Goal: Find specific page/section: Find specific page/section

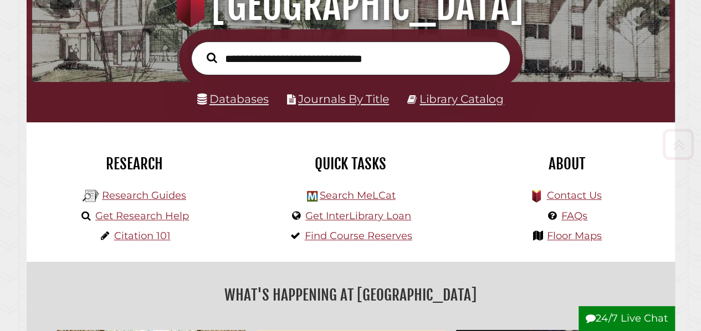
scroll to position [211, 632]
click at [235, 97] on link "Databases" at bounding box center [232, 99] width 71 height 14
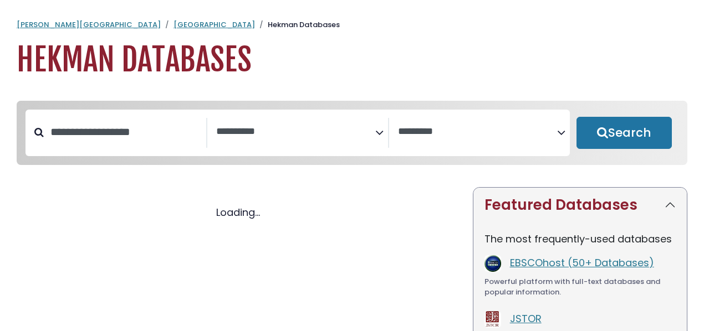
select select "Database Subject Filter"
select select "Database Vendors Filter"
select select "Database Subject Filter"
select select "Database Vendors Filter"
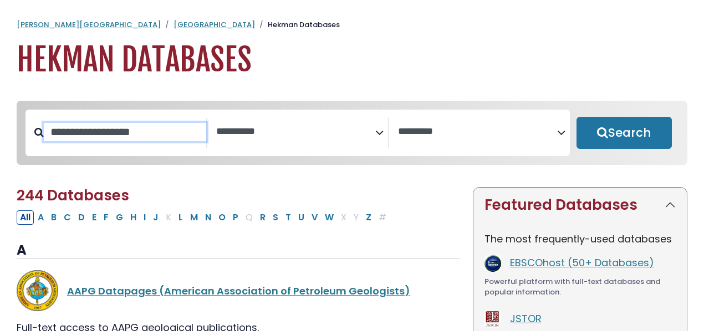
click at [121, 138] on input "Search database by title or keyword" at bounding box center [125, 132] width 162 height 18
type input "***"
click at [576, 117] on button "Search" at bounding box center [623, 133] width 95 height 32
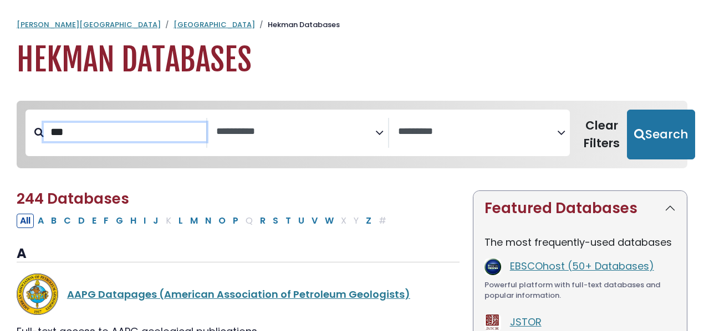
select select "Database Subject Filter"
select select "Database Vendors Filter"
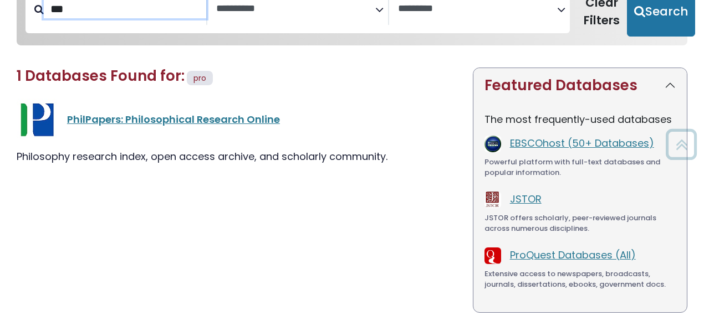
scroll to position [124, 0]
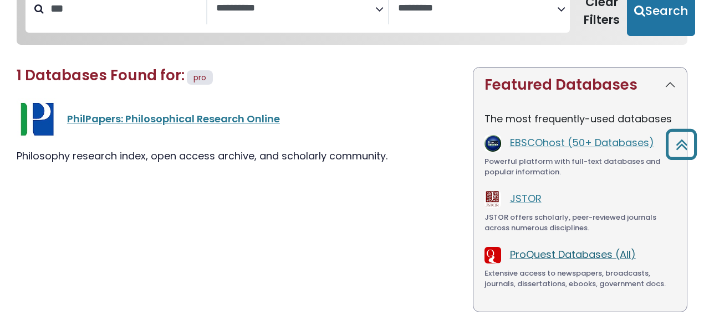
click at [527, 252] on link "ProQuest Databases (All)" at bounding box center [573, 255] width 126 height 14
